Goal: Navigation & Orientation: Find specific page/section

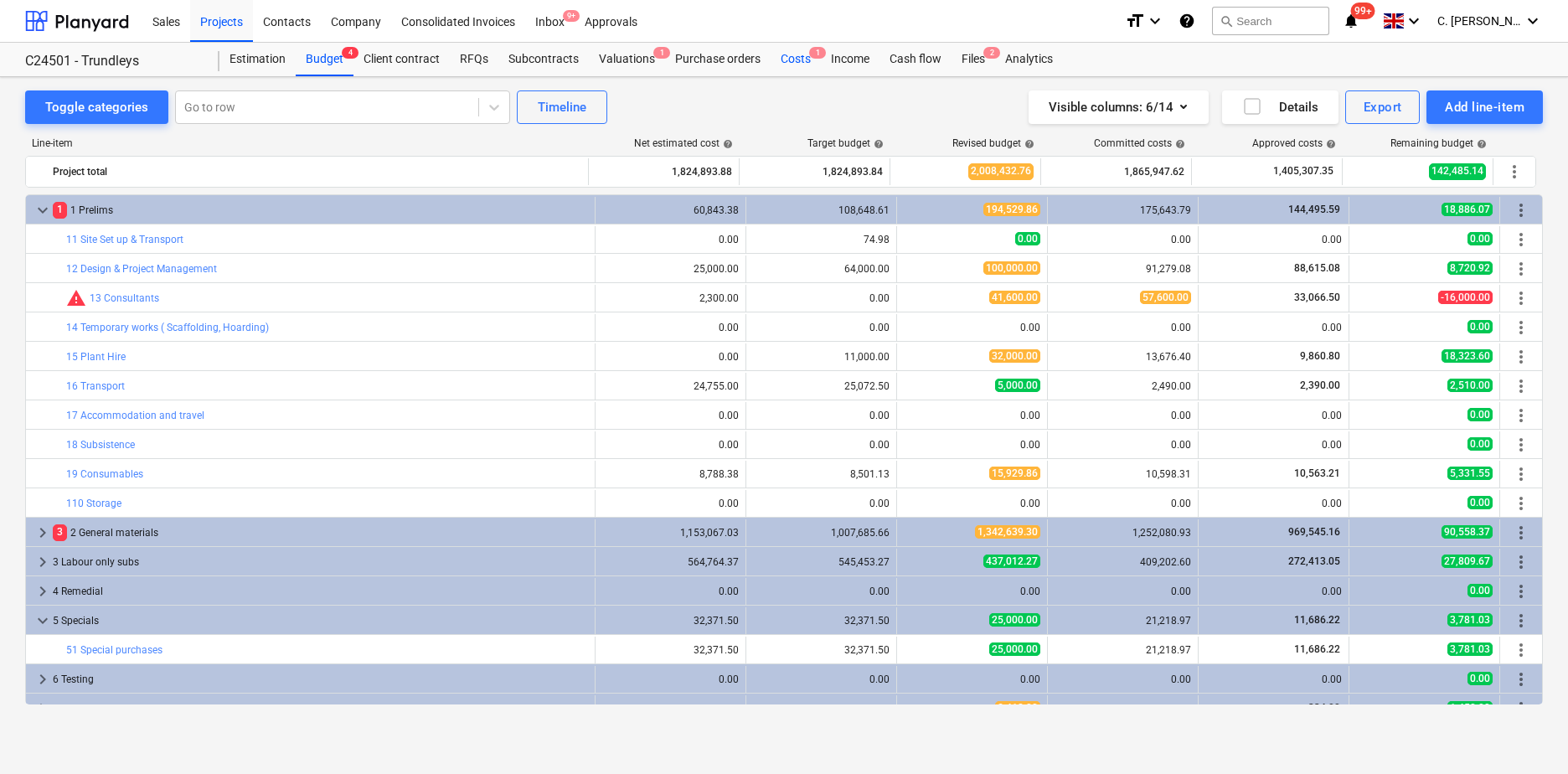
click at [786, 62] on div "Costs 1" at bounding box center [796, 60] width 51 height 34
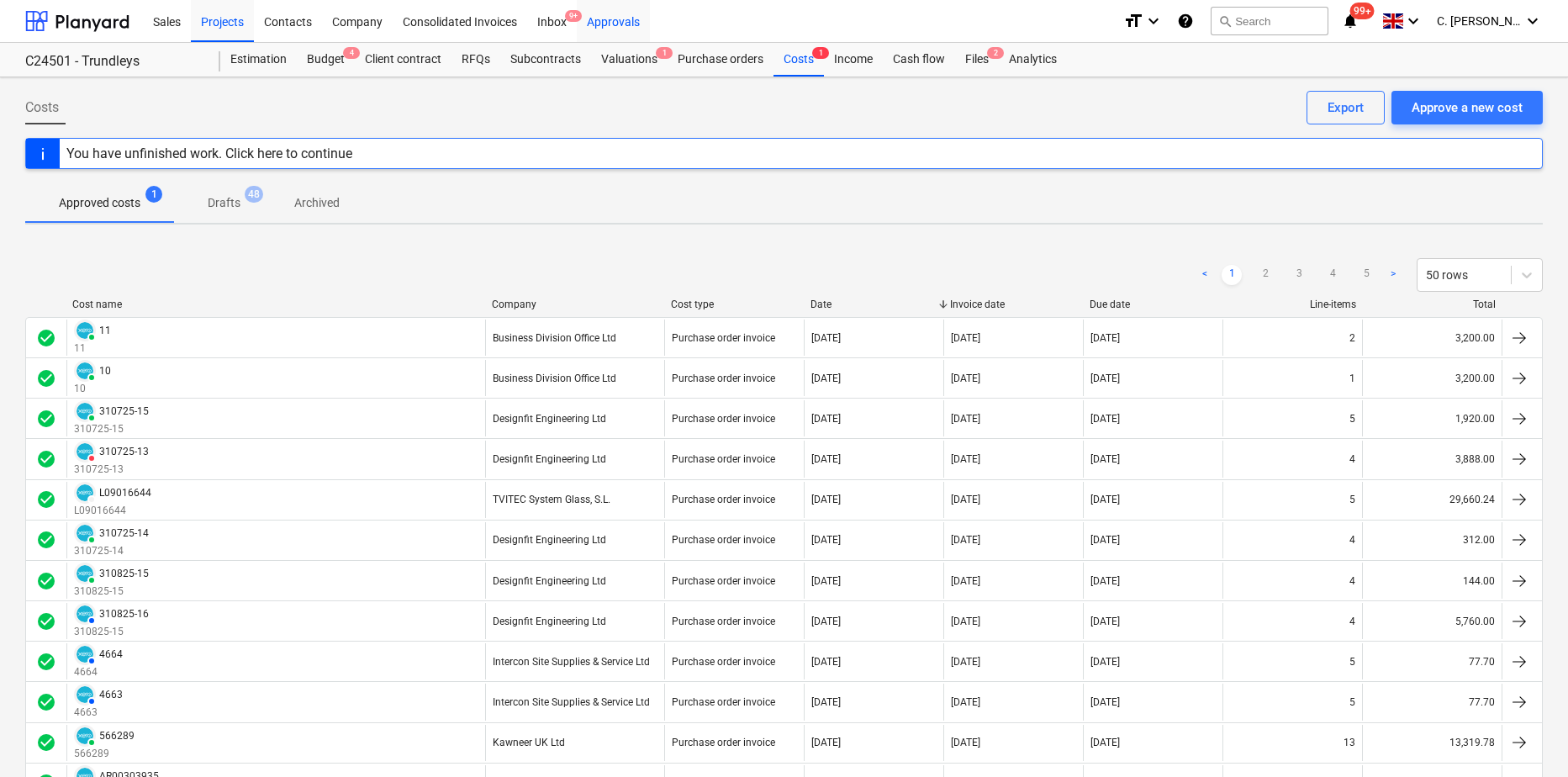
click at [595, 20] on div "Approvals" at bounding box center [613, 20] width 73 height 43
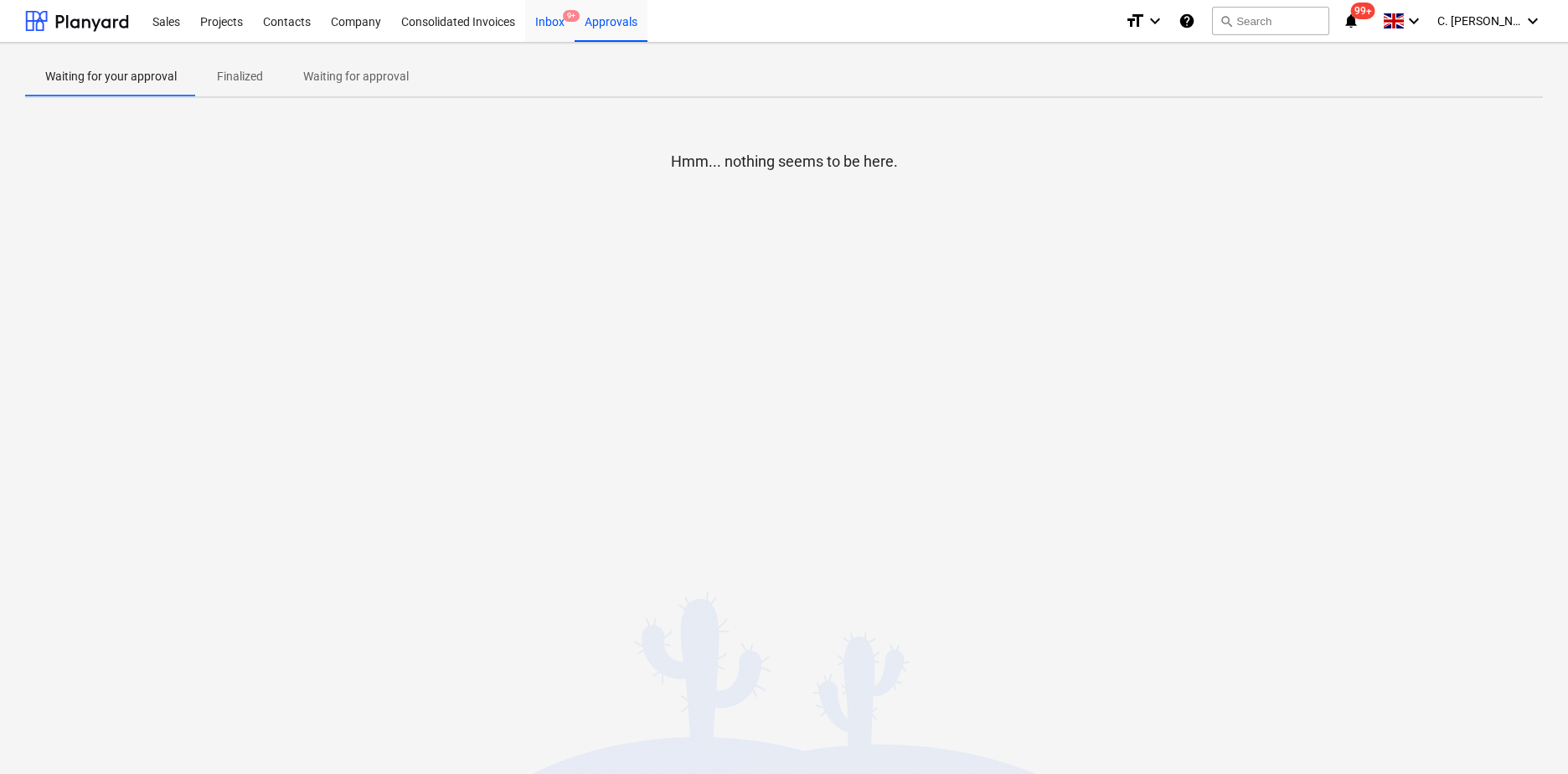
click at [559, 25] on div "Inbox 9+" at bounding box center [549, 20] width 50 height 43
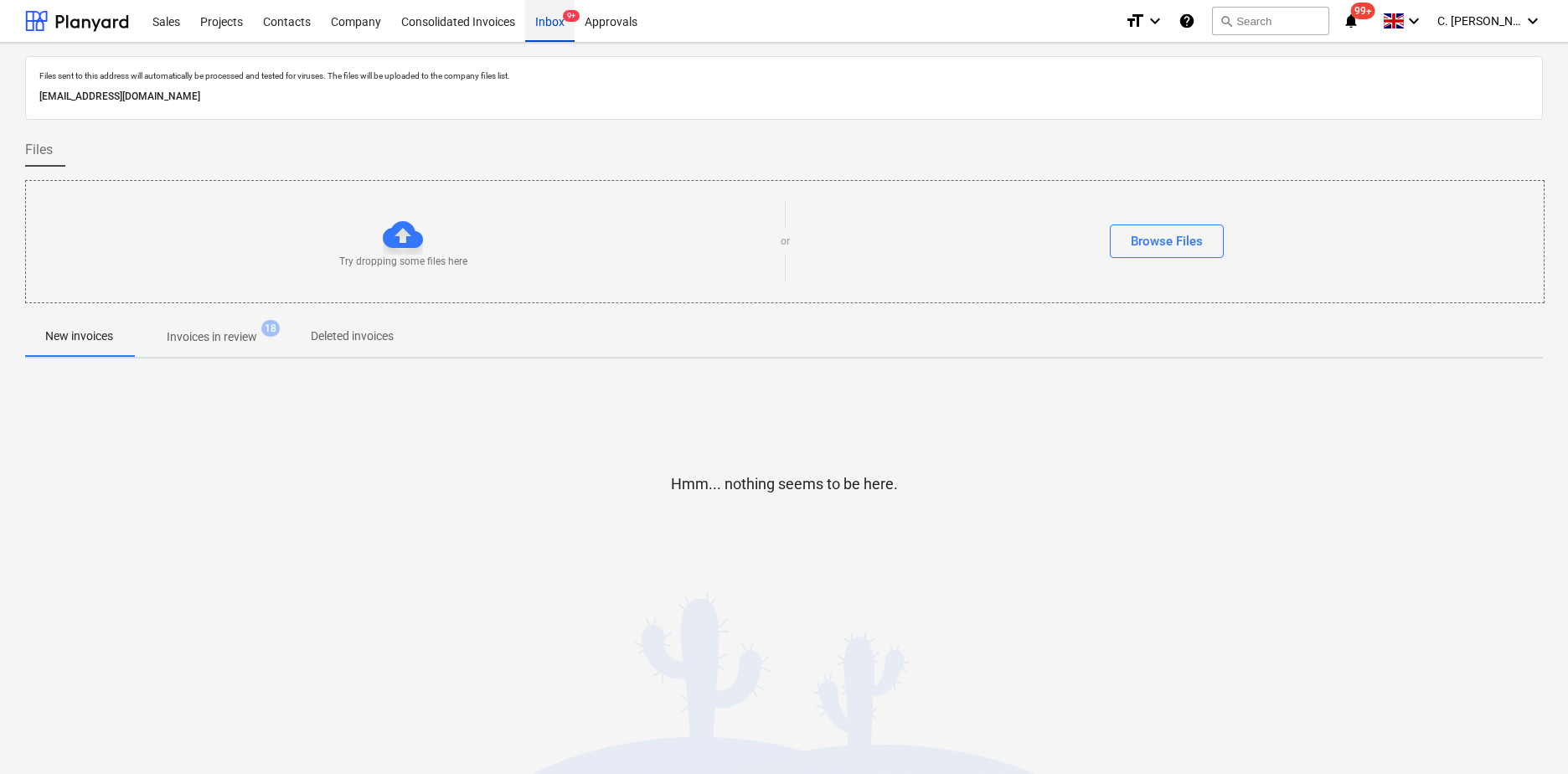
drag, startPoint x: 551, startPoint y: 17, endPoint x: 539, endPoint y: 29, distance: 17.0
click at [551, 17] on div "Inbox 9+" at bounding box center [549, 20] width 50 height 43
click at [72, 29] on div at bounding box center [77, 21] width 104 height 42
